Goal: Information Seeking & Learning: Learn about a topic

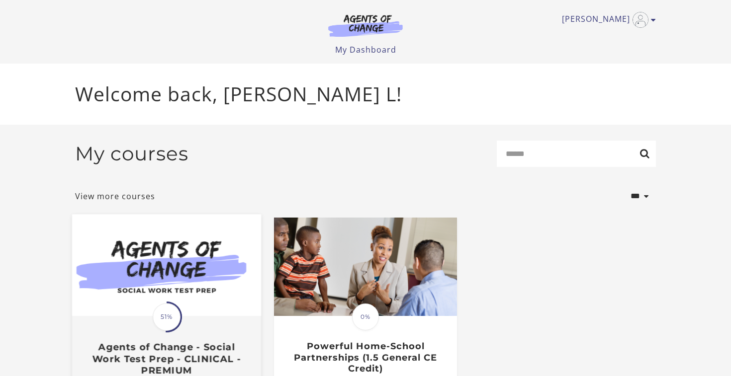
click at [100, 286] on img at bounding box center [166, 265] width 189 height 102
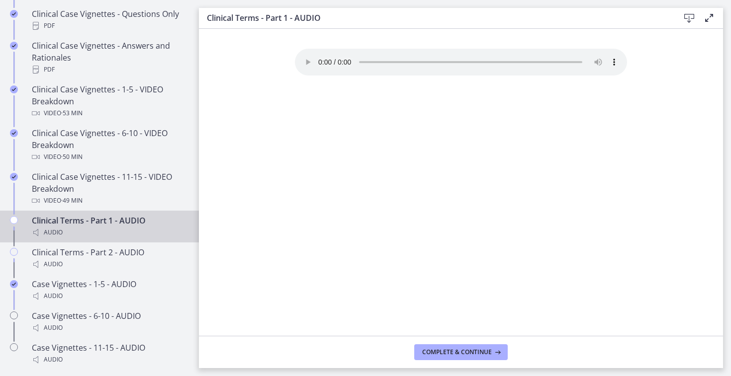
scroll to position [653, 0]
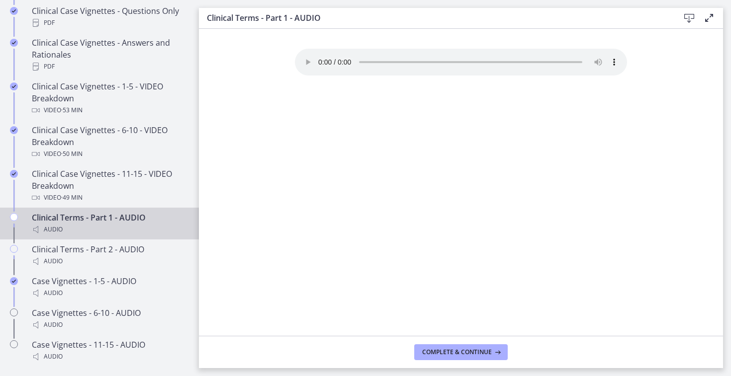
click at [52, 216] on div "Clinical Terms - Part 1 - AUDIO Audio" at bounding box center [109, 224] width 155 height 24
click at [59, 227] on div "Audio" at bounding box center [109, 230] width 155 height 12
click at [55, 223] on div "Clinical Terms - Part 1 - AUDIO Audio" at bounding box center [109, 224] width 155 height 24
click at [466, 354] on span "Complete & continue" at bounding box center [457, 353] width 70 height 8
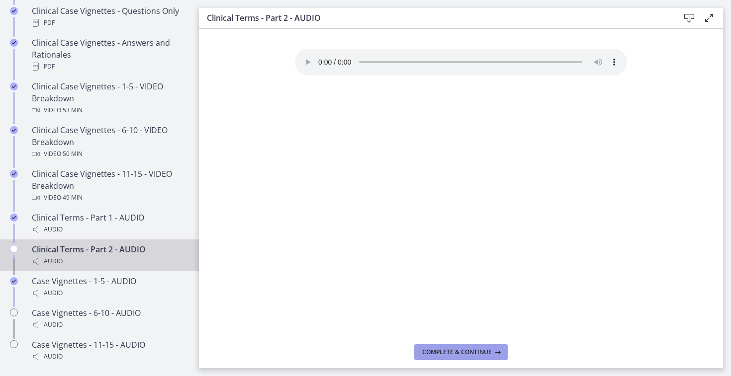
click at [459, 354] on span "Complete & continue" at bounding box center [457, 353] width 70 height 8
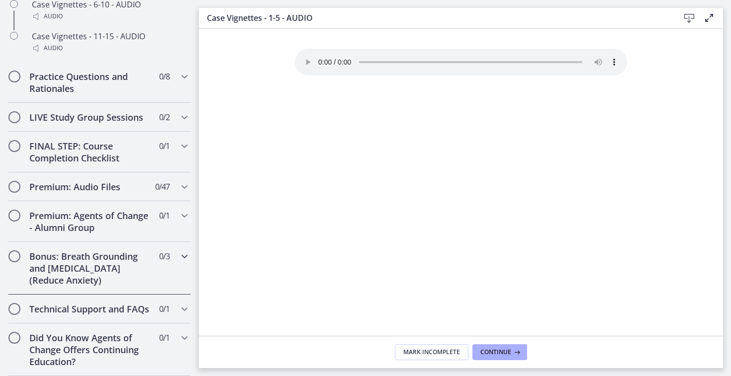
scroll to position [962, 0]
